Goal: Transaction & Acquisition: Purchase product/service

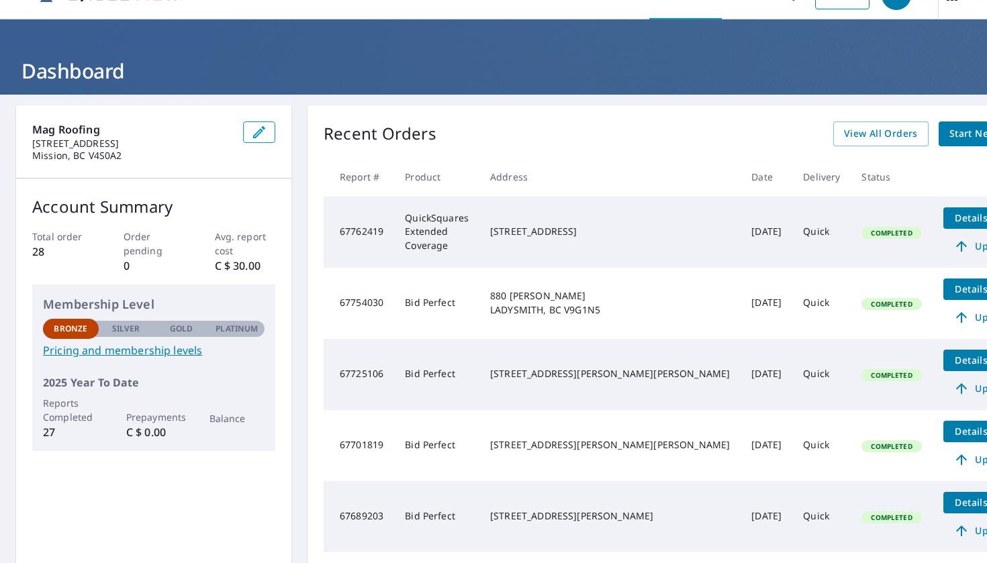
scroll to position [35, 0]
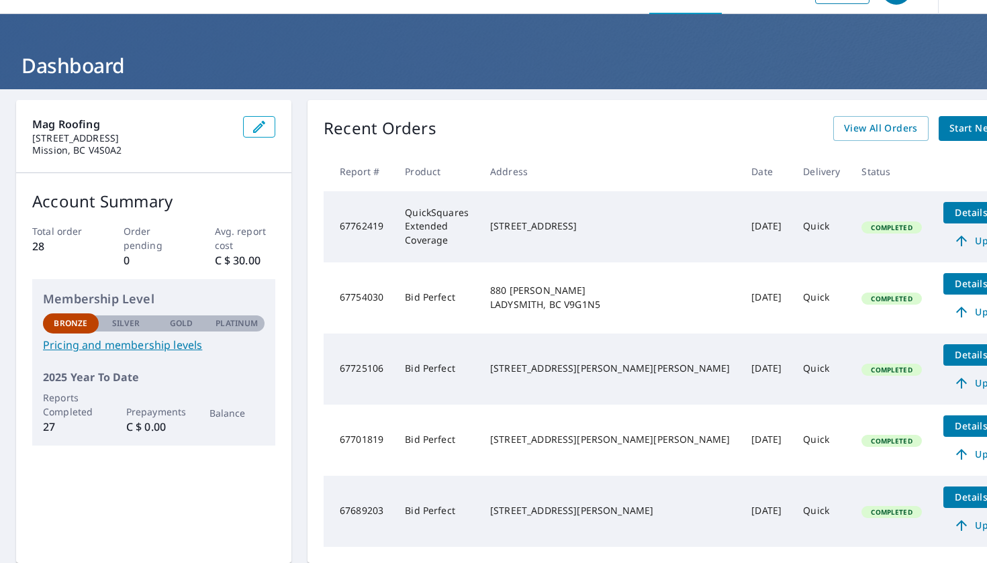
click at [102, 75] on h1 "Dashboard" at bounding box center [493, 66] width 955 height 28
click at [949, 128] on span "Start New Order" at bounding box center [988, 128] width 78 height 17
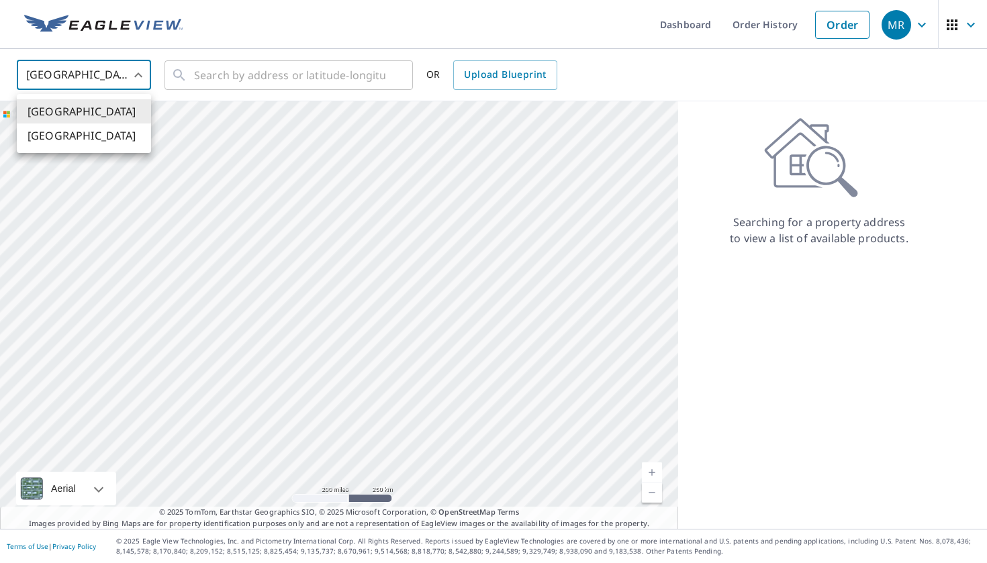
click at [136, 79] on body "MR MR Dashboard Order History Order MR United States US ​ ​ OR Upload Blueprint…" at bounding box center [493, 281] width 987 height 563
click at [108, 144] on li "[GEOGRAPHIC_DATA]" at bounding box center [84, 136] width 134 height 24
type input "CA"
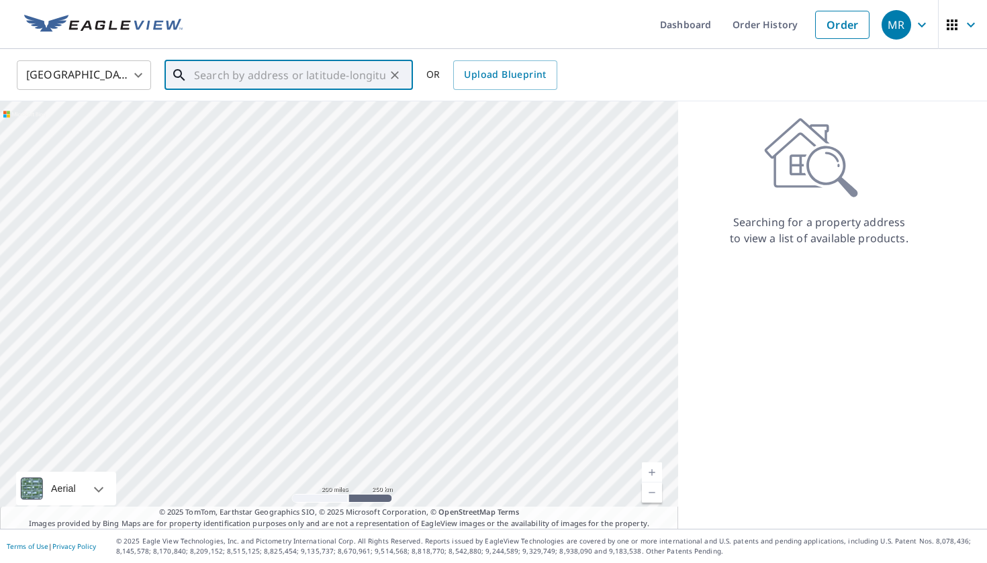
click at [233, 84] on input "text" at bounding box center [289, 75] width 191 height 38
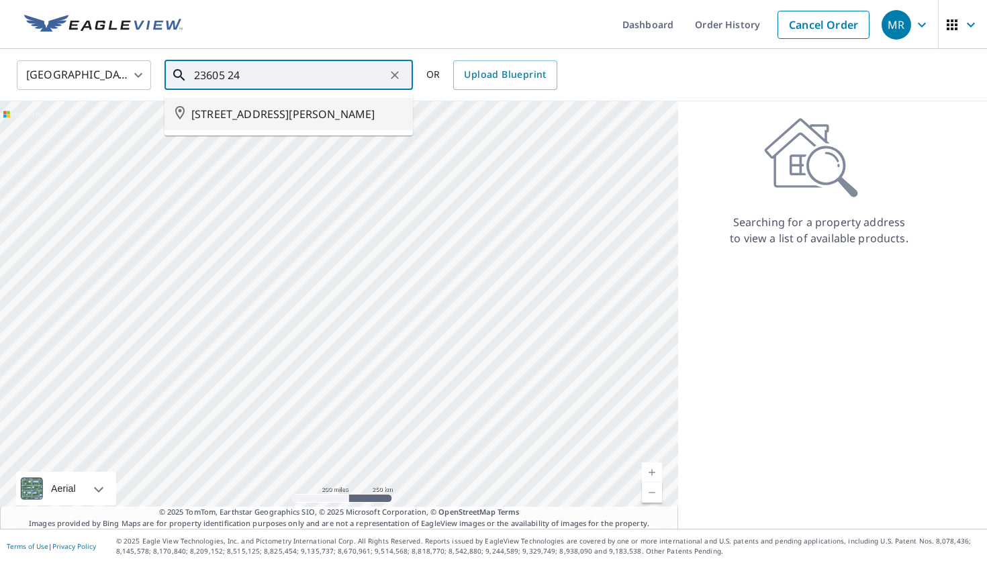
click at [246, 113] on span "[STREET_ADDRESS][PERSON_NAME]" at bounding box center [296, 114] width 211 height 16
type input "[STREET_ADDRESS][PERSON_NAME]"
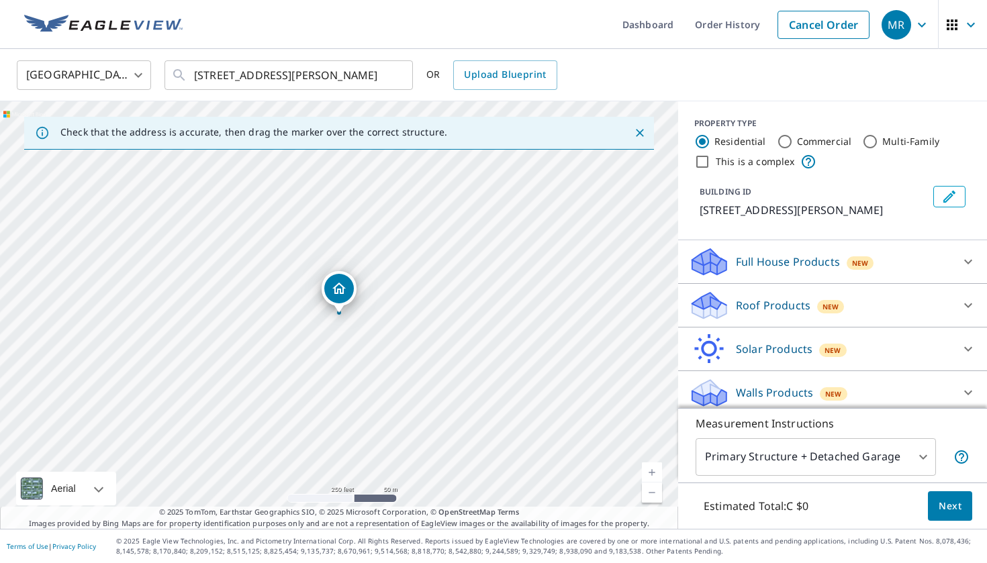
click at [653, 473] on link "Current Level 17, Zoom In" at bounding box center [652, 473] width 20 height 20
click at [653, 473] on link "Current Level 17.962032149800983, Zoom In" at bounding box center [652, 473] width 20 height 20
click at [773, 302] on p "Roof Products" at bounding box center [773, 305] width 75 height 16
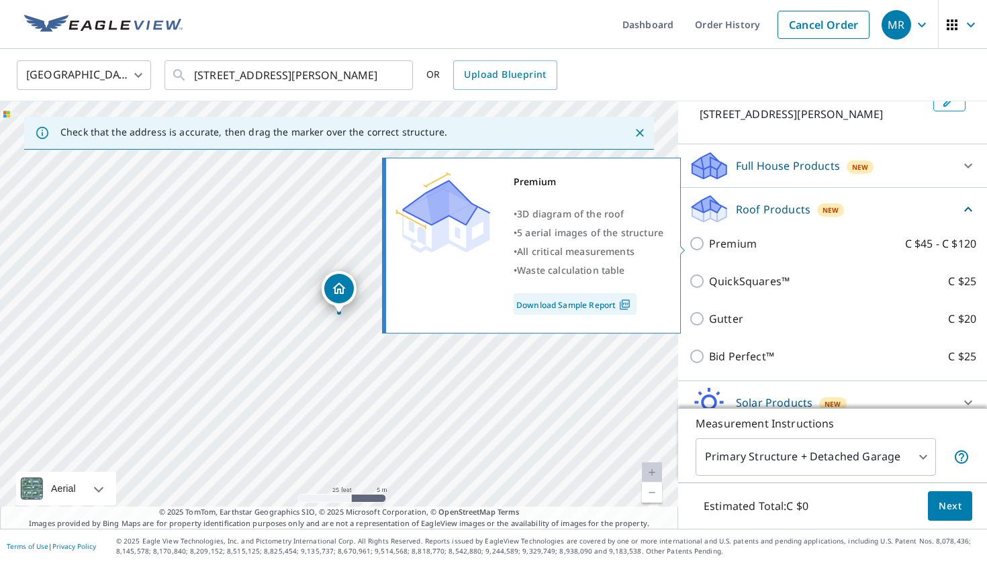
scroll to position [101, 0]
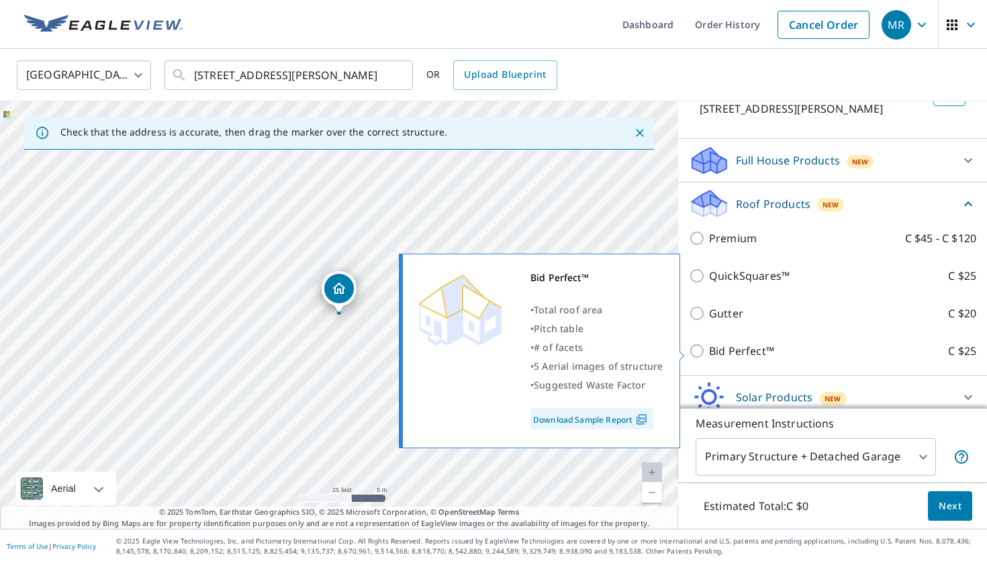
click at [739, 352] on p "Bid Perfect™" at bounding box center [741, 351] width 65 height 16
click at [709, 352] on input "Bid Perfect™ C $25" at bounding box center [699, 351] width 20 height 16
checkbox input "true"
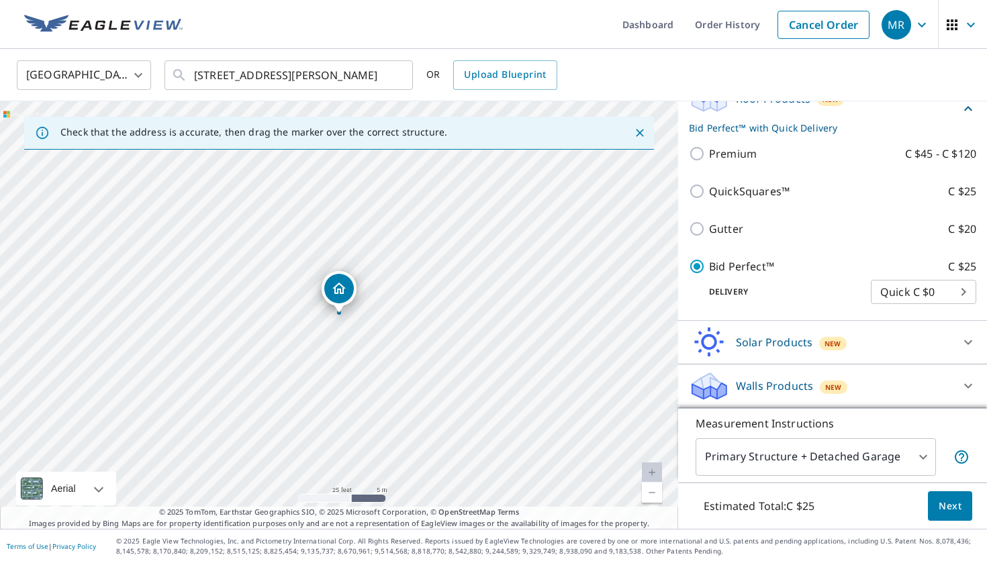
scroll to position [207, 0]
click at [829, 462] on body "MR MR Dashboard Order History Cancel Order MR Canada CA ​ [STREET_ADDRESS][PERS…" at bounding box center [493, 281] width 987 height 563
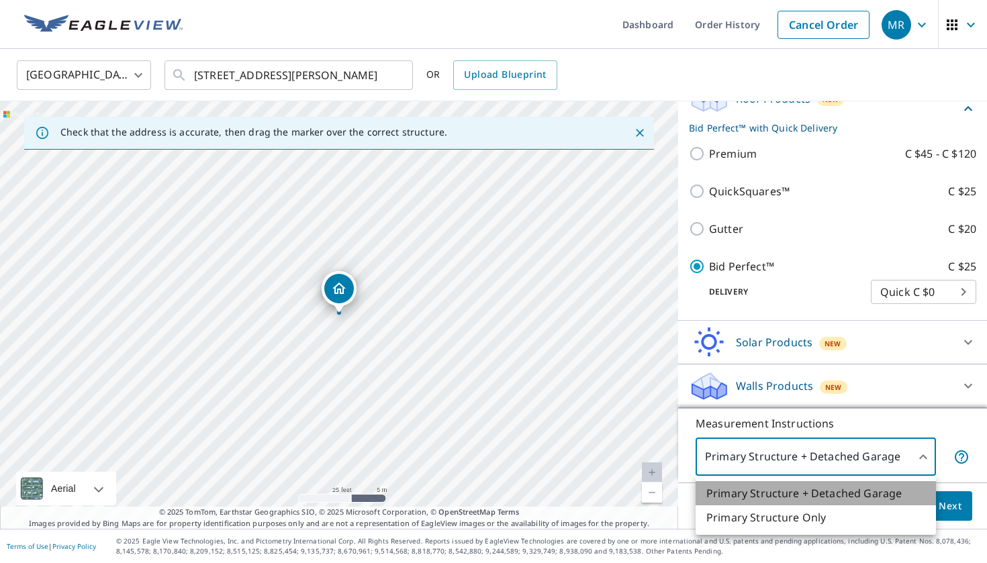
click at [822, 487] on li "Primary Structure + Detached Garage" at bounding box center [815, 493] width 240 height 24
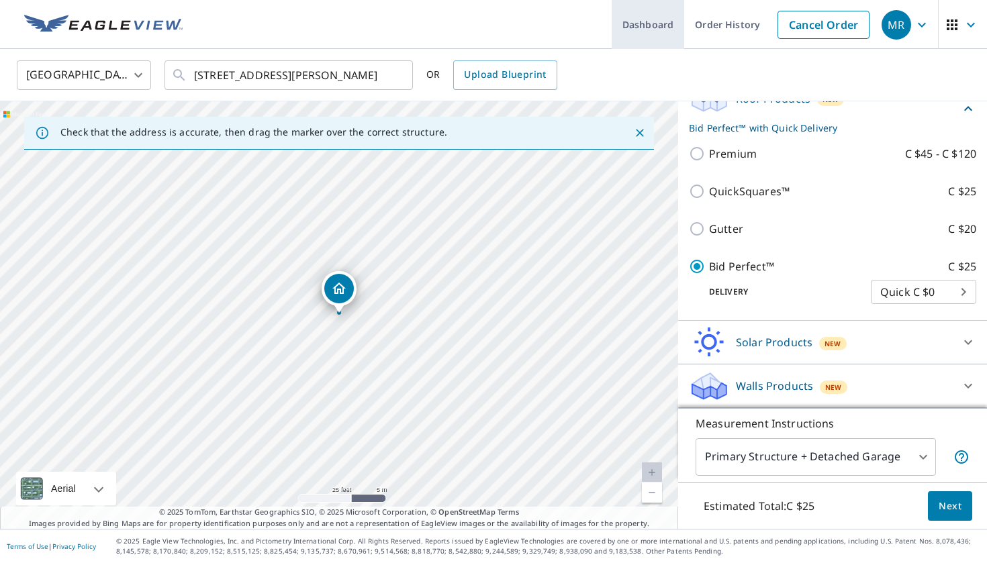
click at [667, 31] on link "Dashboard" at bounding box center [648, 24] width 73 height 49
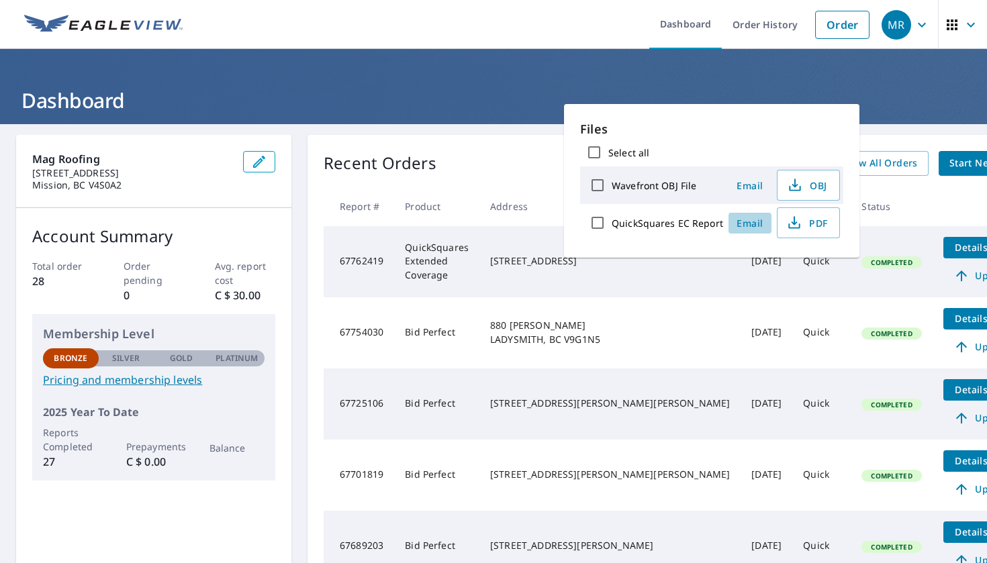
click at [747, 224] on span "Email" at bounding box center [750, 223] width 32 height 13
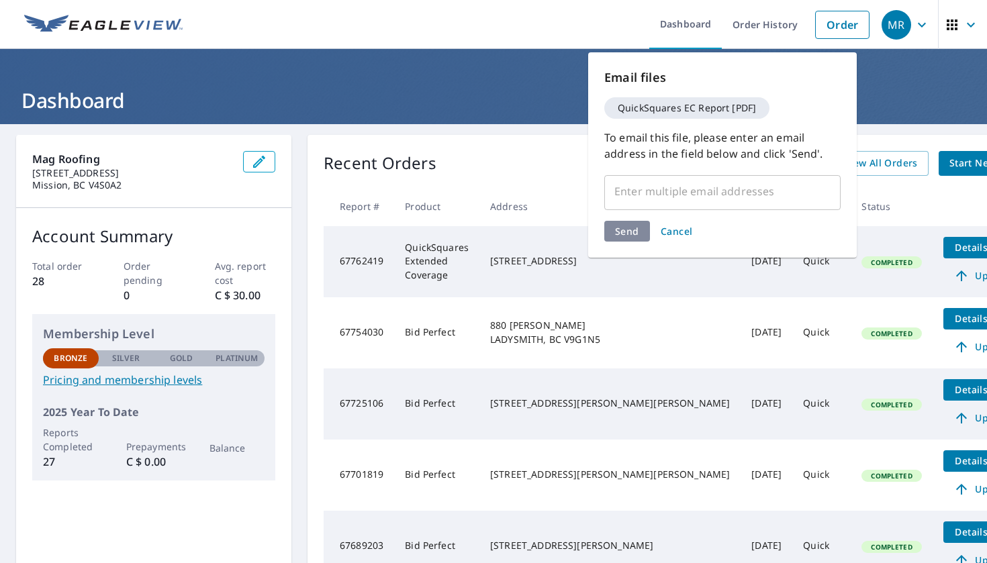
click at [718, 205] on div "​" at bounding box center [722, 192] width 236 height 38
click at [540, 154] on div "Recent Orders View All Orders Start New Order" at bounding box center [681, 163] width 714 height 25
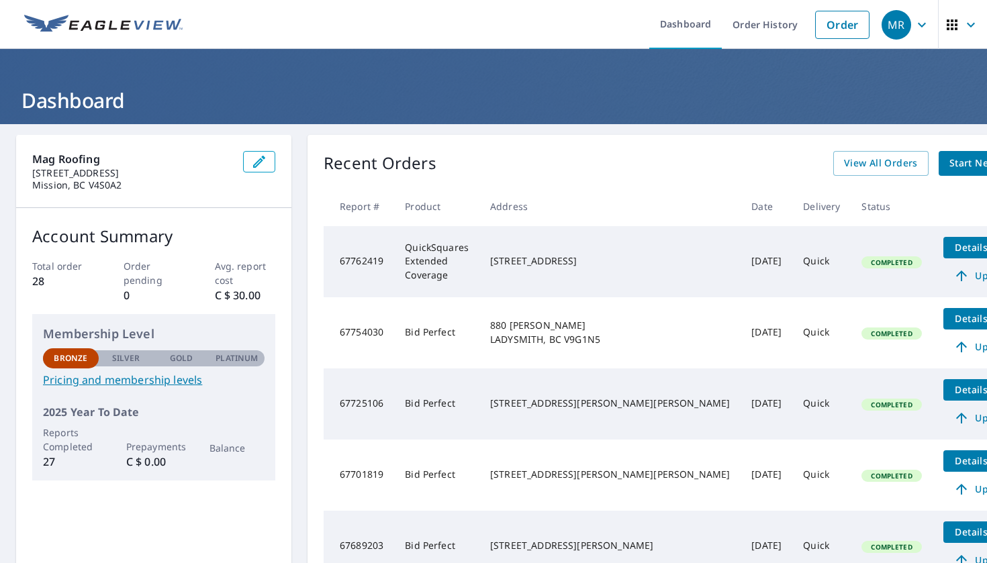
click at [88, 97] on h1 "Dashboard" at bounding box center [493, 101] width 955 height 28
click at [92, 20] on img at bounding box center [103, 25] width 158 height 20
